Goal: Navigation & Orientation: Find specific page/section

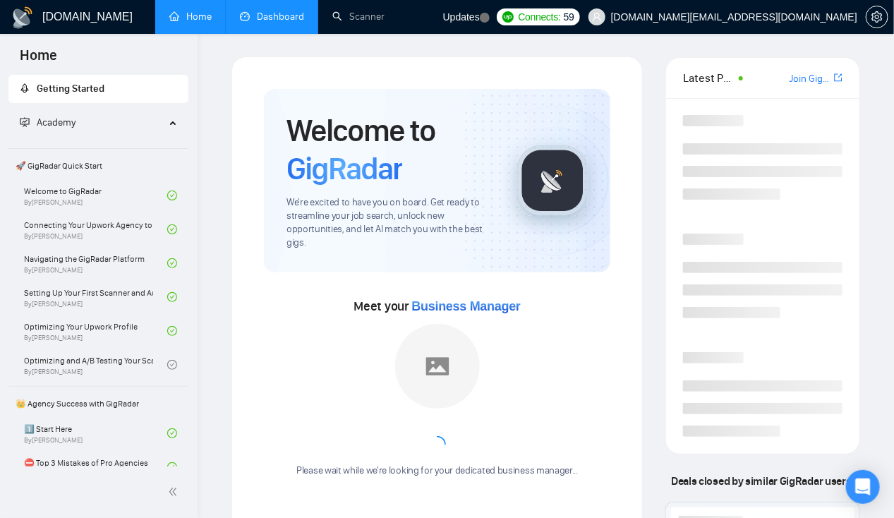
click at [270, 22] on link "Dashboard" at bounding box center [272, 17] width 64 height 12
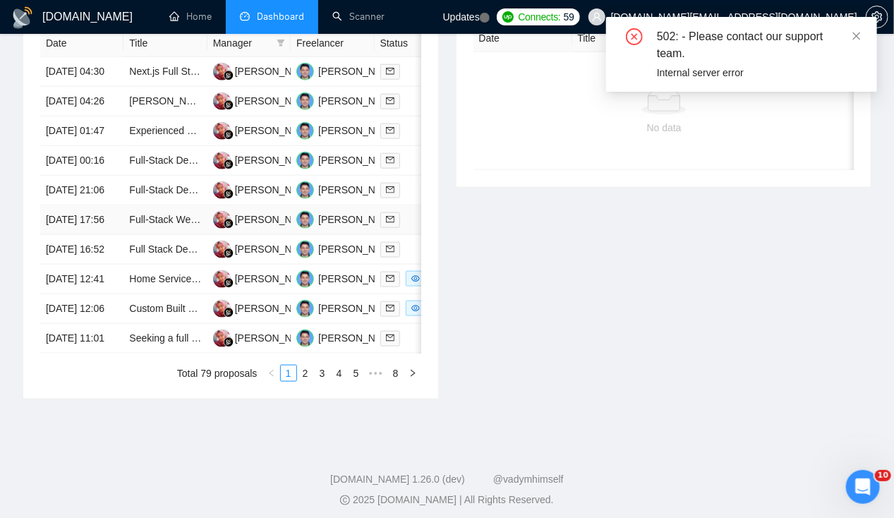
scroll to position [590, 0]
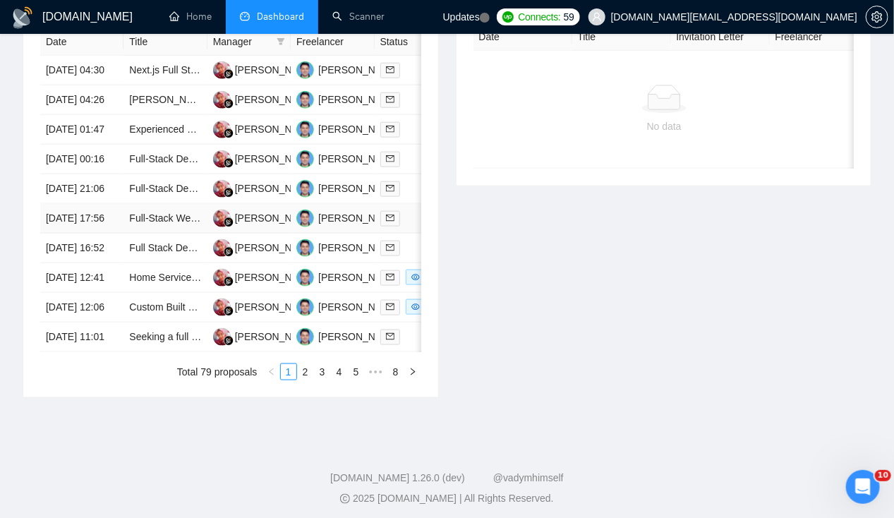
click at [78, 234] on td "[DATE] 17:56" at bounding box center [81, 219] width 83 height 30
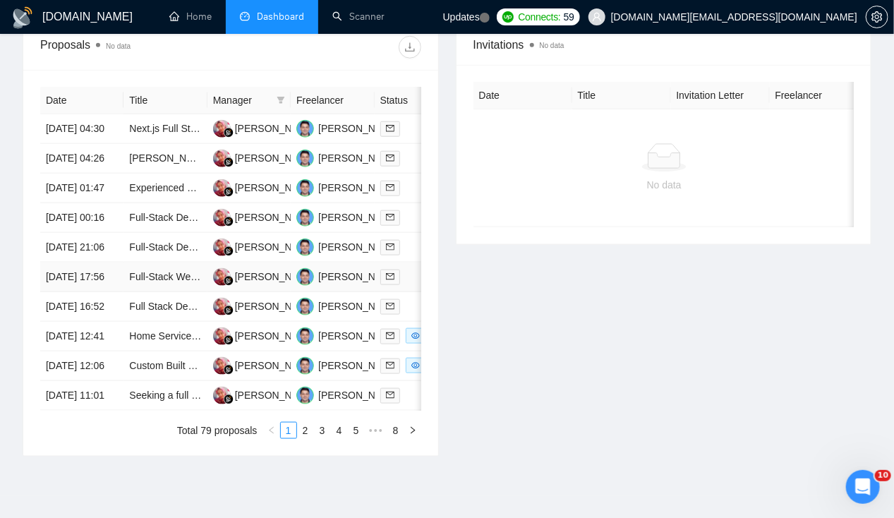
scroll to position [531, 0]
click at [96, 263] on td "[DATE] 21:06" at bounding box center [81, 249] width 83 height 30
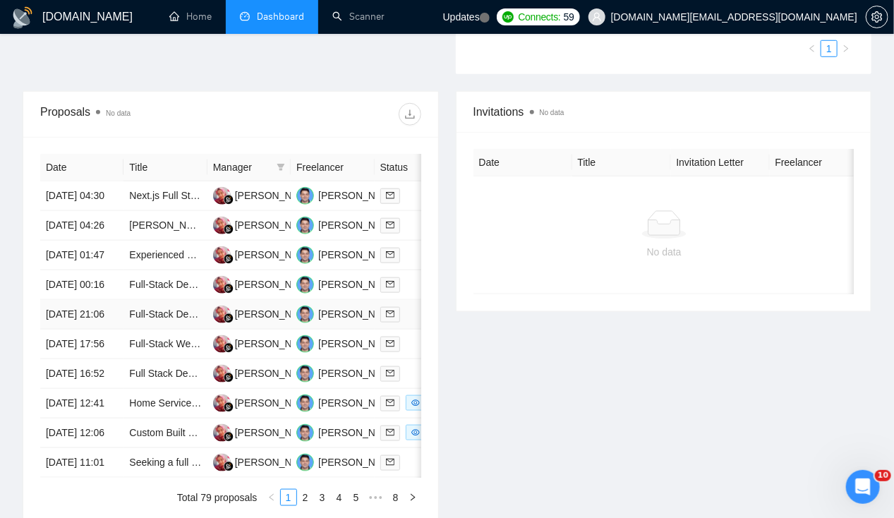
scroll to position [449, 0]
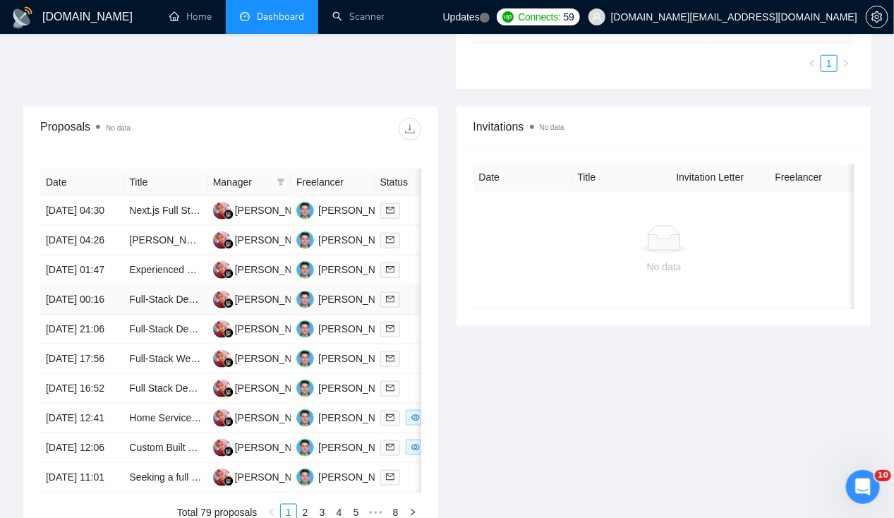
click at [63, 315] on td "[DATE] 00:16" at bounding box center [81, 300] width 83 height 30
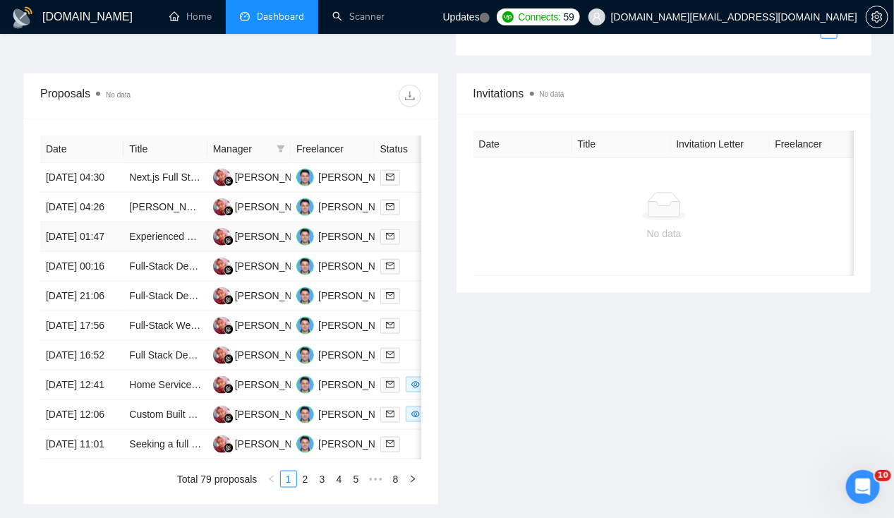
scroll to position [489, 0]
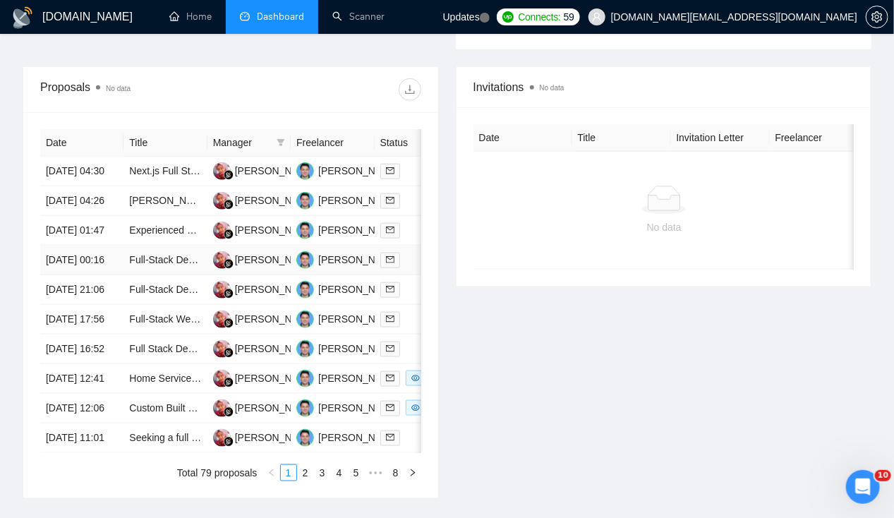
click at [85, 275] on td "[DATE] 00:16" at bounding box center [81, 261] width 83 height 30
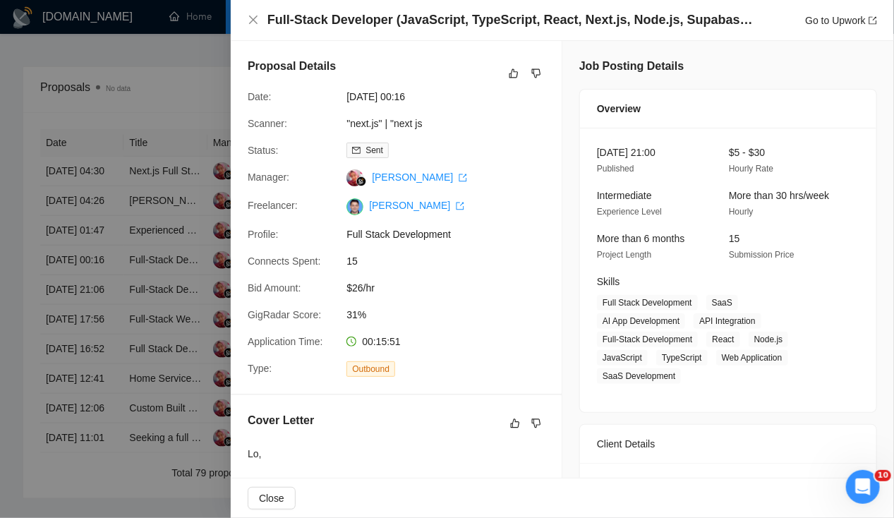
click at [69, 239] on div at bounding box center [447, 259] width 894 height 518
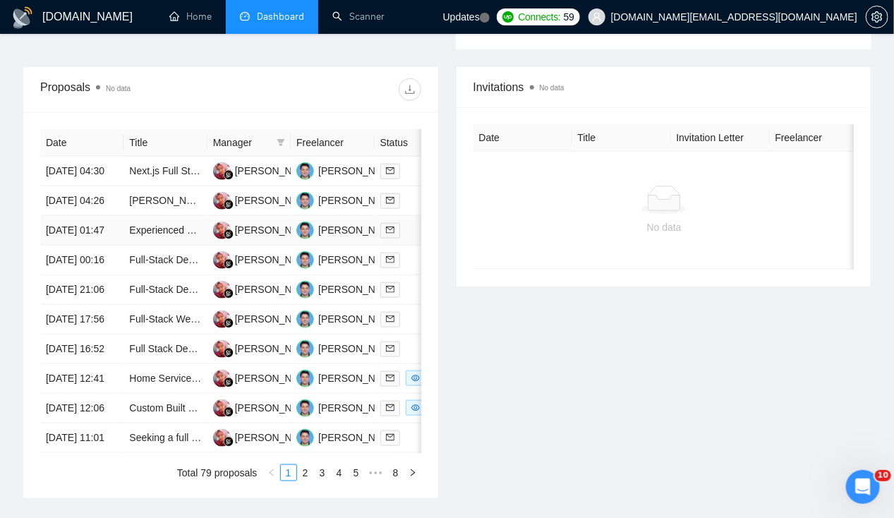
click at [79, 246] on td "[DATE] 01:47" at bounding box center [81, 231] width 83 height 30
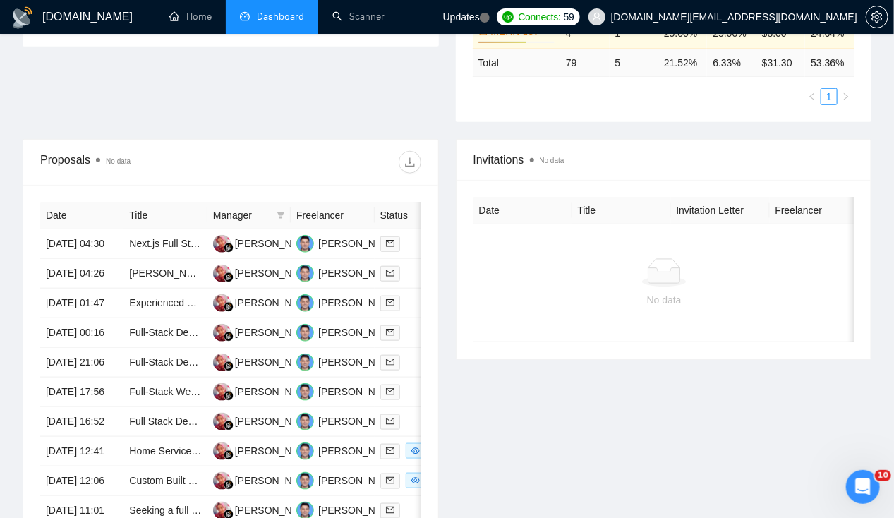
scroll to position [416, 0]
click at [89, 308] on td "[DATE] 01:47" at bounding box center [81, 304] width 83 height 30
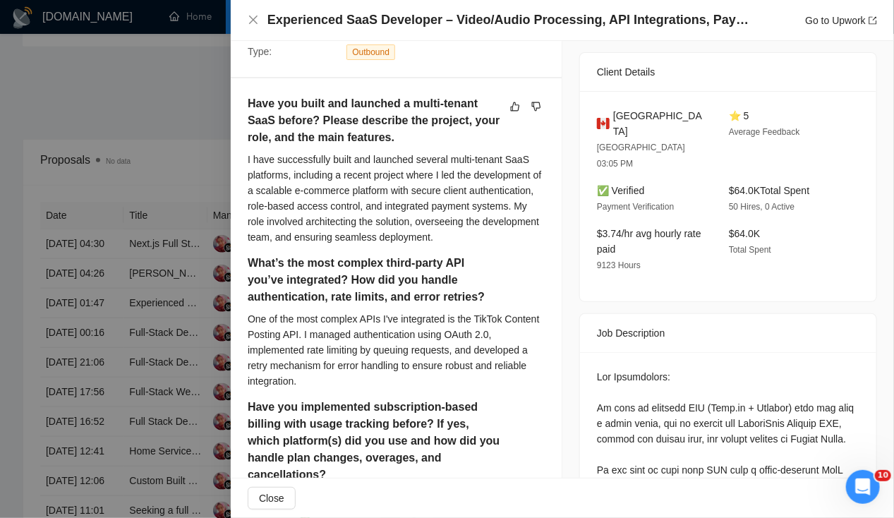
click at [85, 279] on div at bounding box center [447, 259] width 894 height 518
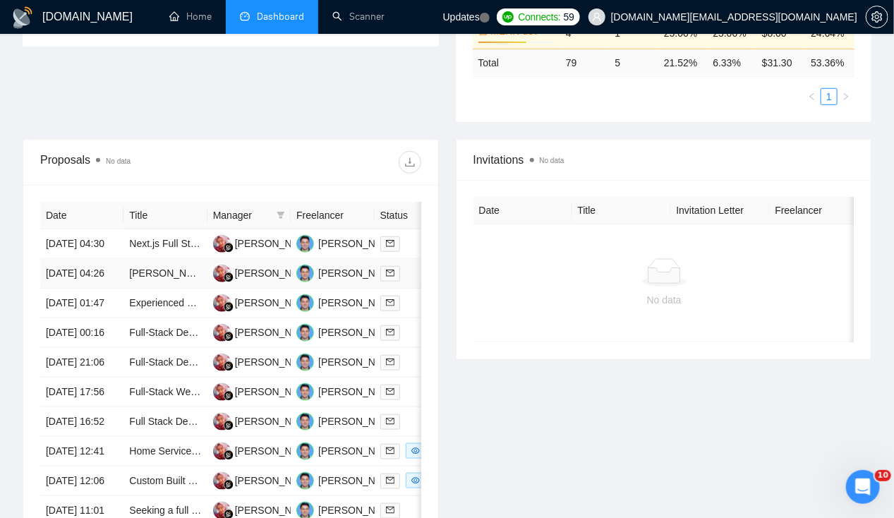
click at [85, 279] on td "[DATE] 04:26" at bounding box center [81, 274] width 83 height 30
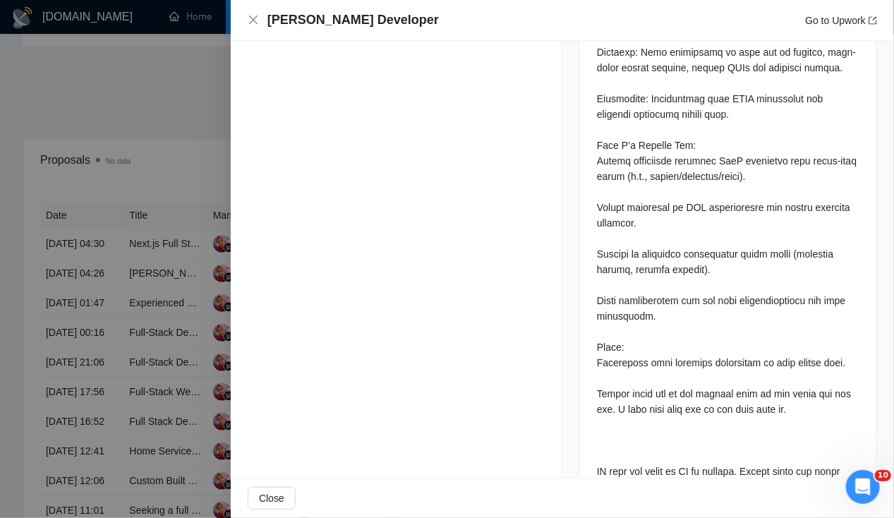
scroll to position [881, 0]
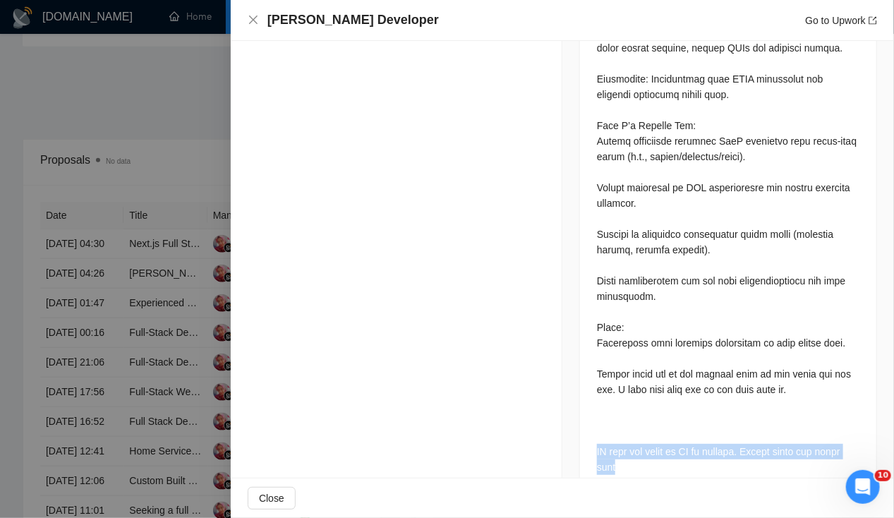
drag, startPoint x: 623, startPoint y: 433, endPoint x: 587, endPoint y: 419, distance: 38.6
click at [587, 419] on div at bounding box center [728, 151] width 296 height 691
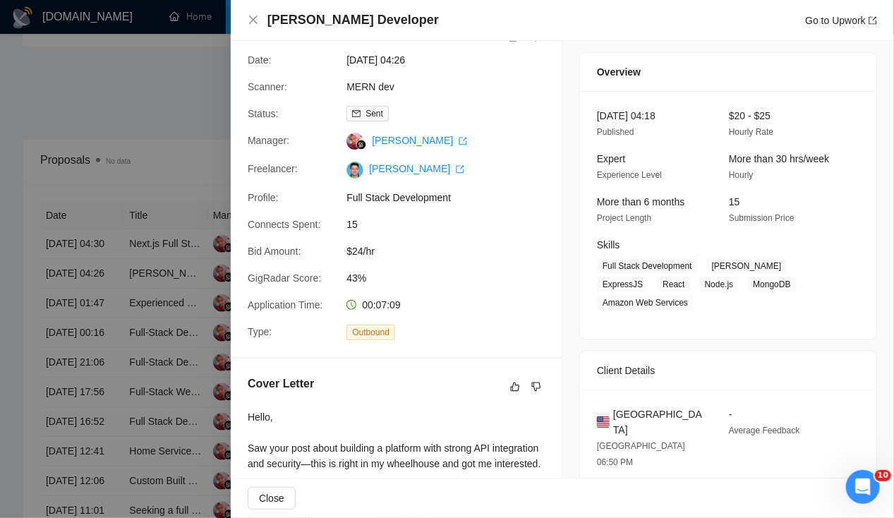
scroll to position [28, 0]
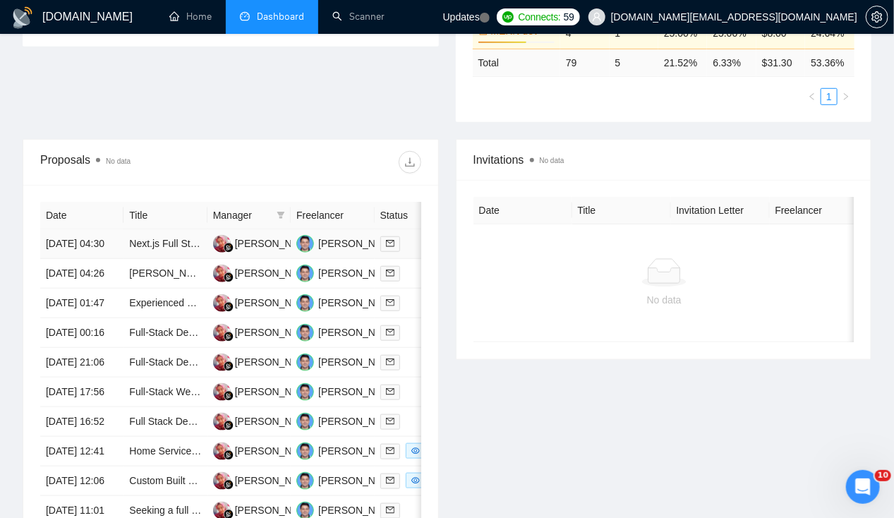
click at [88, 229] on td "[DATE] 04:30" at bounding box center [81, 244] width 83 height 30
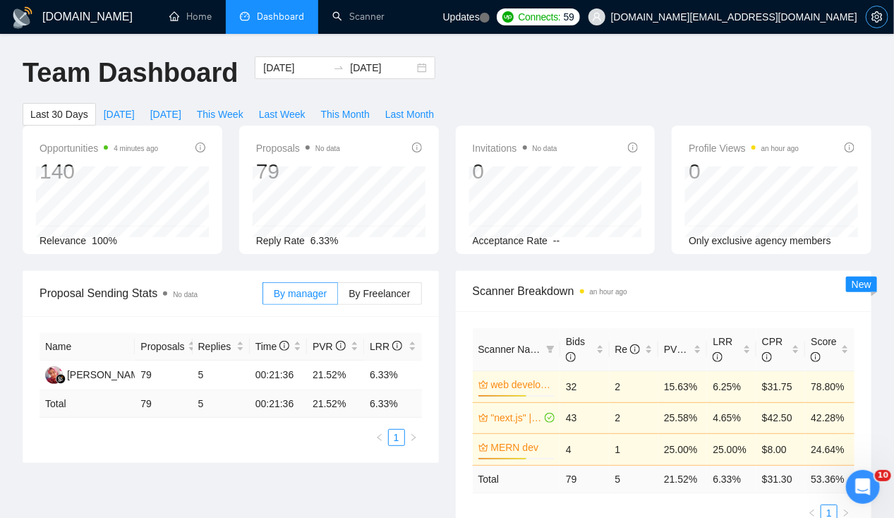
click at [878, 22] on icon "setting" at bounding box center [876, 16] width 11 height 11
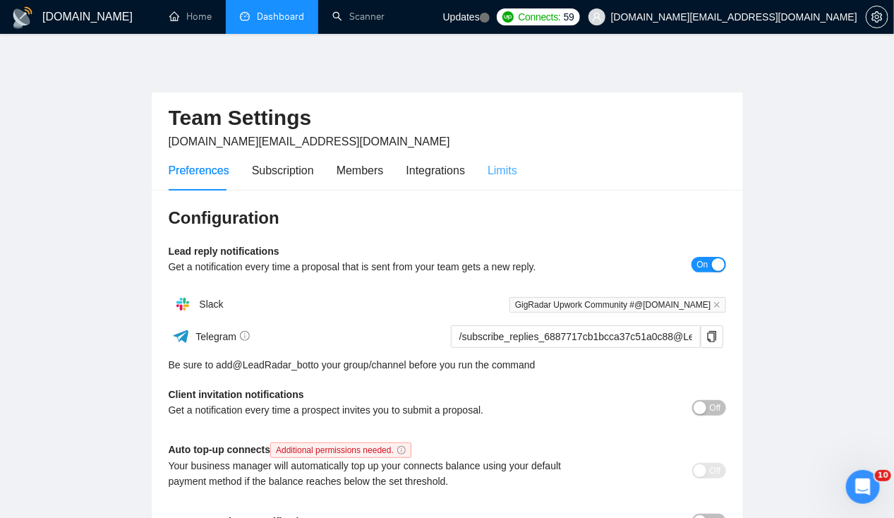
click at [499, 180] on div "Limits" at bounding box center [502, 170] width 30 height 40
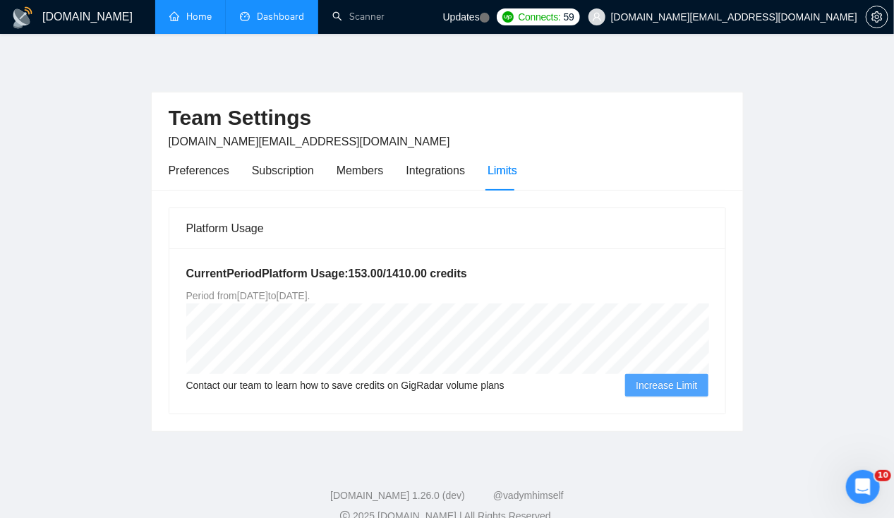
click at [190, 23] on link "Home" at bounding box center [190, 17] width 42 height 12
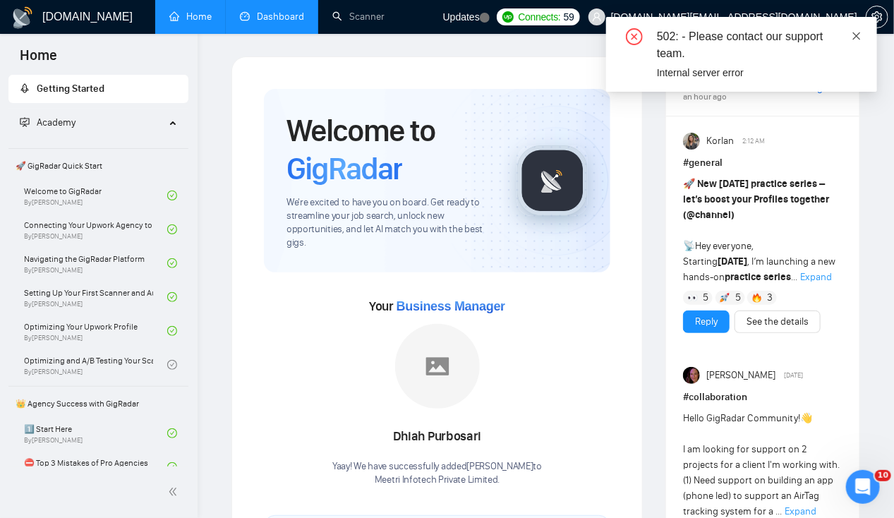
click at [857, 32] on icon "close" at bounding box center [857, 36] width 10 height 10
